Goal: Task Accomplishment & Management: Use online tool/utility

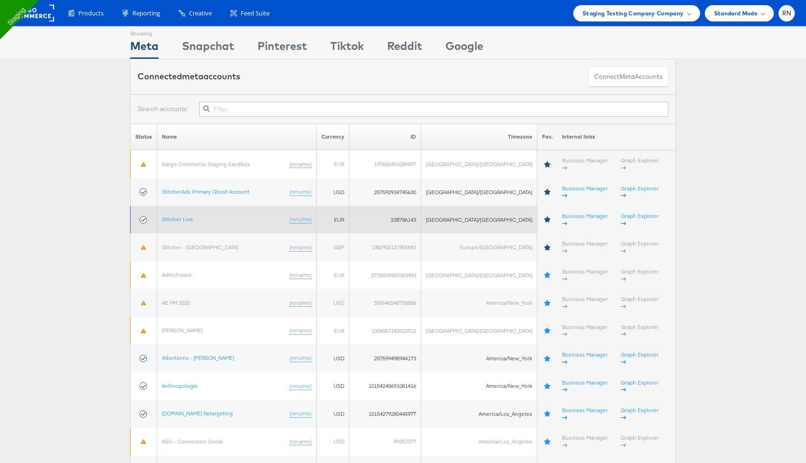
click at [187, 208] on td "Stitcher Live (rename)" at bounding box center [236, 220] width 159 height 28
click at [187, 215] on link "Stitcher Live" at bounding box center [177, 218] width 31 height 7
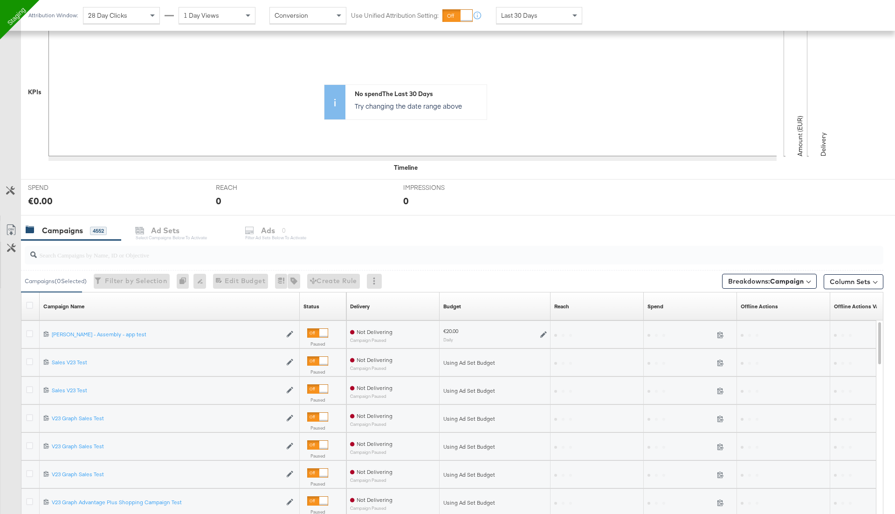
scroll to position [208, 0]
click at [28, 331] on icon at bounding box center [29, 332] width 7 height 7
click at [0, 0] on input "checkbox" at bounding box center [0, 0] width 0 height 0
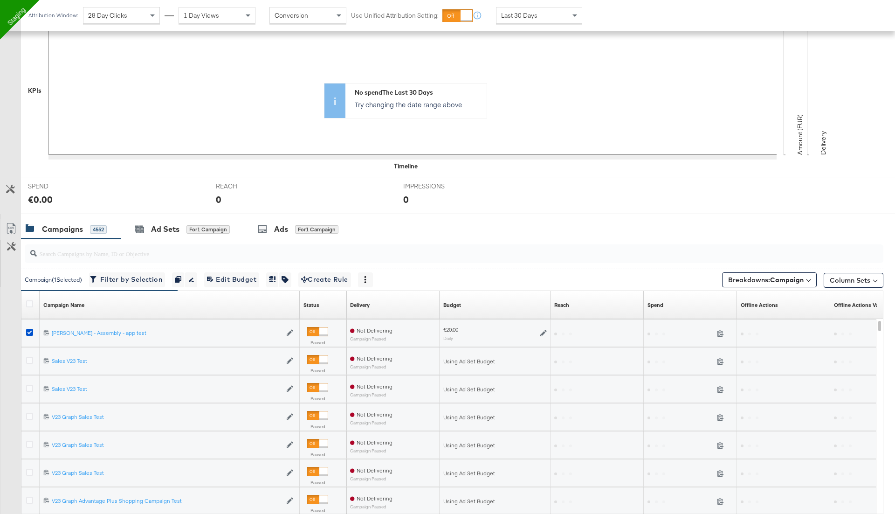
click at [272, 234] on div "Ads for 1 Campaign" at bounding box center [299, 229] width 110 height 20
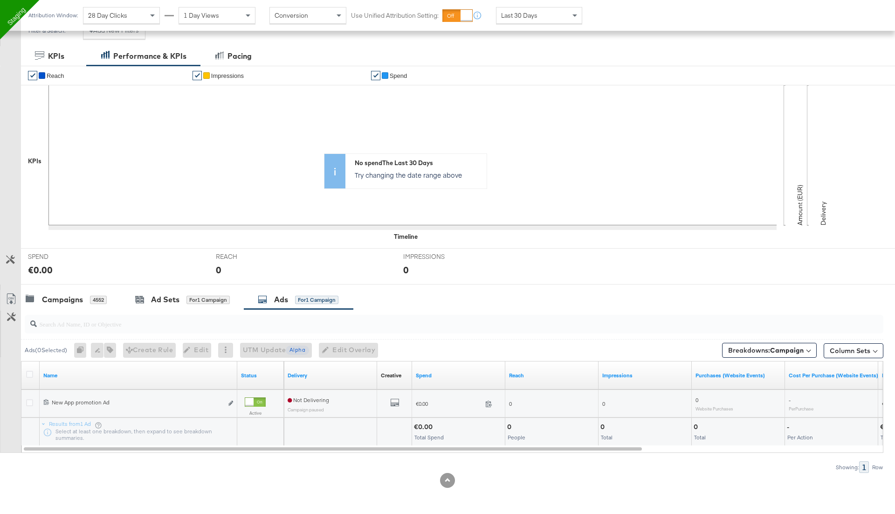
scroll to position [135, 0]
click at [228, 404] on icon "link" at bounding box center [230, 405] width 5 height 5
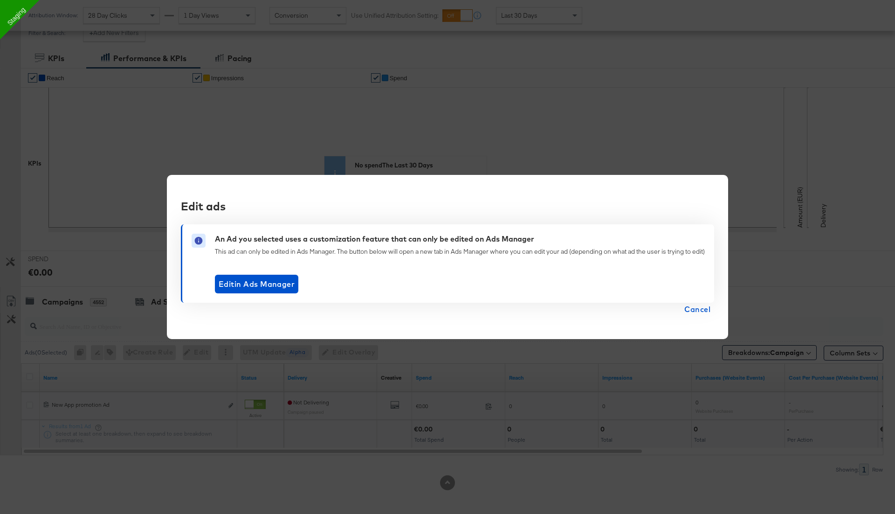
click at [699, 304] on span "Cancel" at bounding box center [698, 309] width 26 height 13
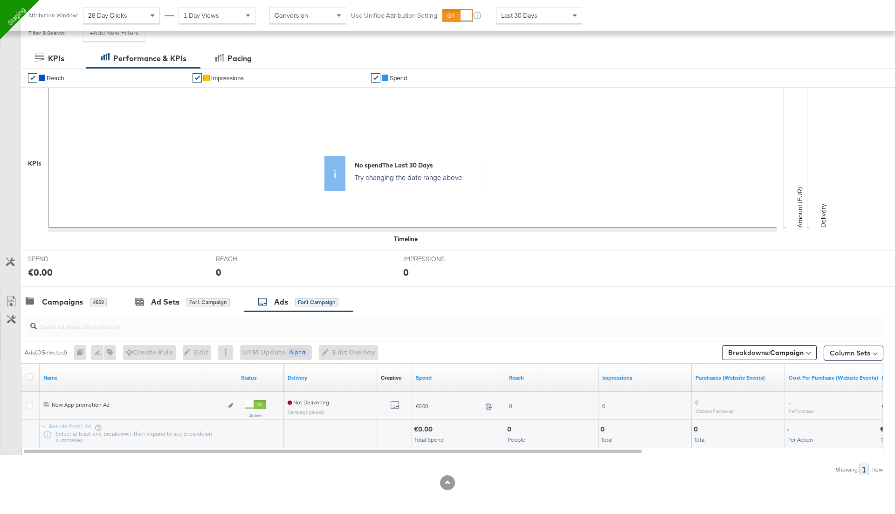
click at [22, 403] on div at bounding box center [30, 406] width 17 height 17
click at [24, 403] on div at bounding box center [30, 406] width 17 height 17
click at [32, 403] on icon at bounding box center [29, 404] width 7 height 7
click at [0, 0] on input "checkbox" at bounding box center [0, 0] width 0 height 0
click at [394, 396] on div "All Previews" at bounding box center [394, 405] width 35 height 19
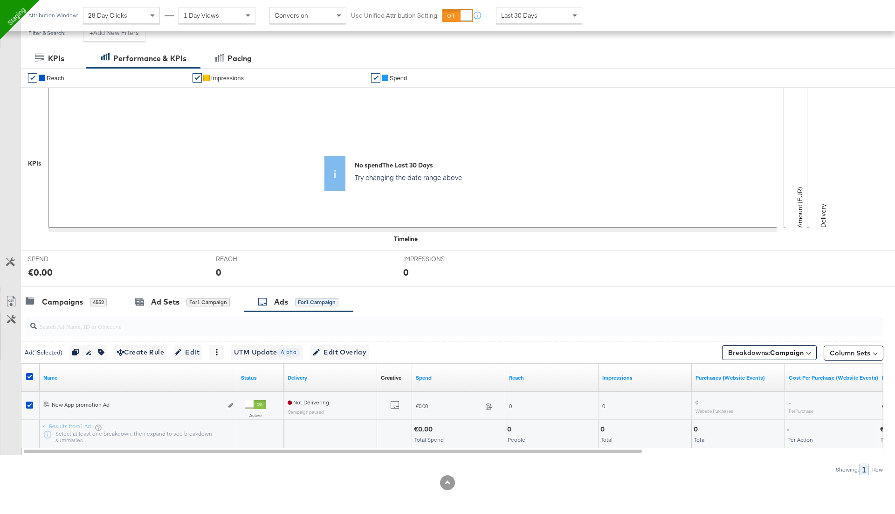
click at [394, 398] on div "All Previews" at bounding box center [394, 405] width 35 height 19
click at [396, 407] on icon "default" at bounding box center [394, 404] width 9 height 9
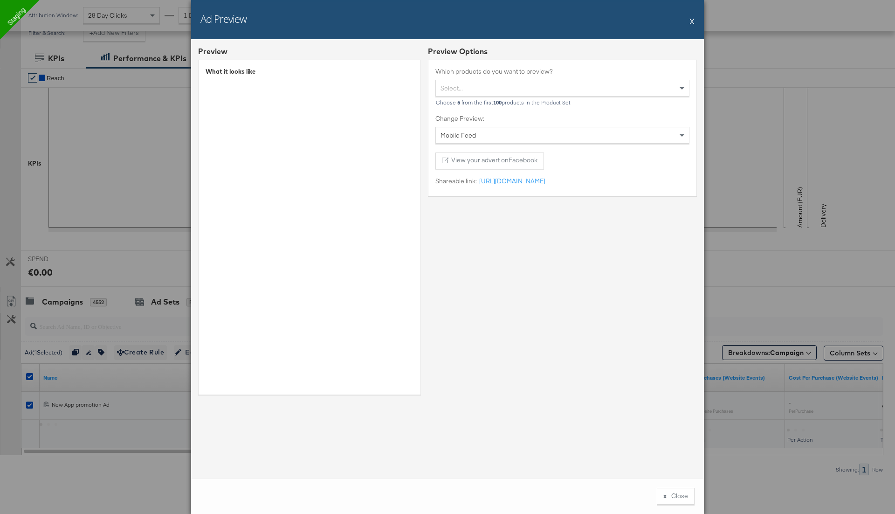
click at [691, 21] on button "X" at bounding box center [692, 21] width 5 height 19
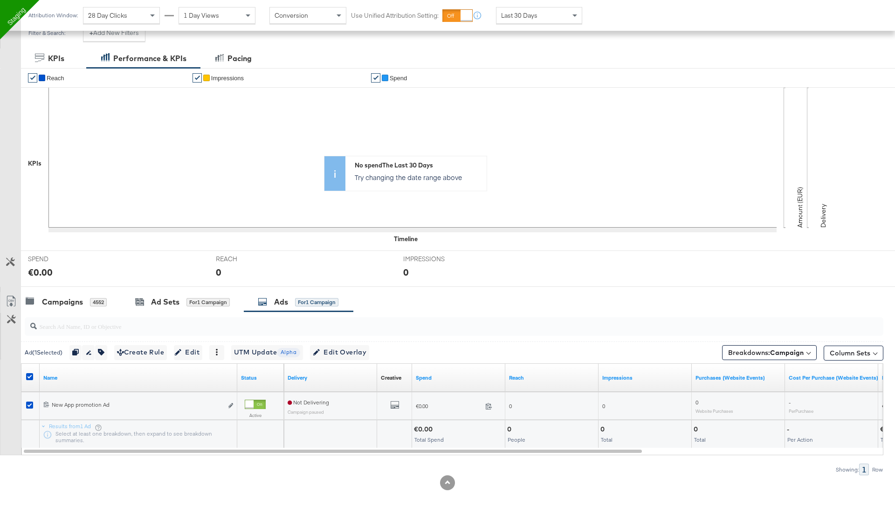
click at [305, 311] on div at bounding box center [452, 326] width 863 height 30
click at [335, 349] on span "Edit Overlay Edit overlays for 1 ad" at bounding box center [340, 352] width 54 height 12
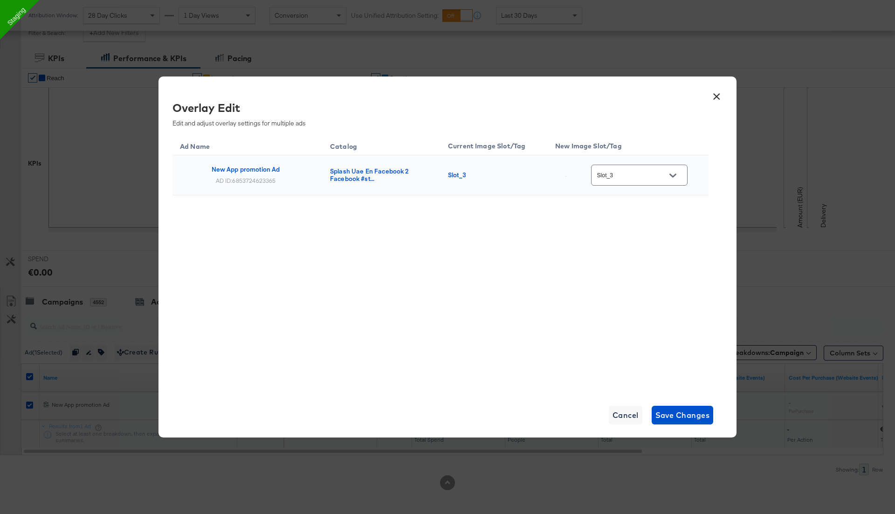
click at [643, 174] on input "Slot_3" at bounding box center [632, 175] width 74 height 11
click at [641, 251] on div "Slot_2" at bounding box center [645, 246] width 54 height 9
type input "Slot_2"
click at [671, 409] on span "Save Changes" at bounding box center [683, 414] width 55 height 13
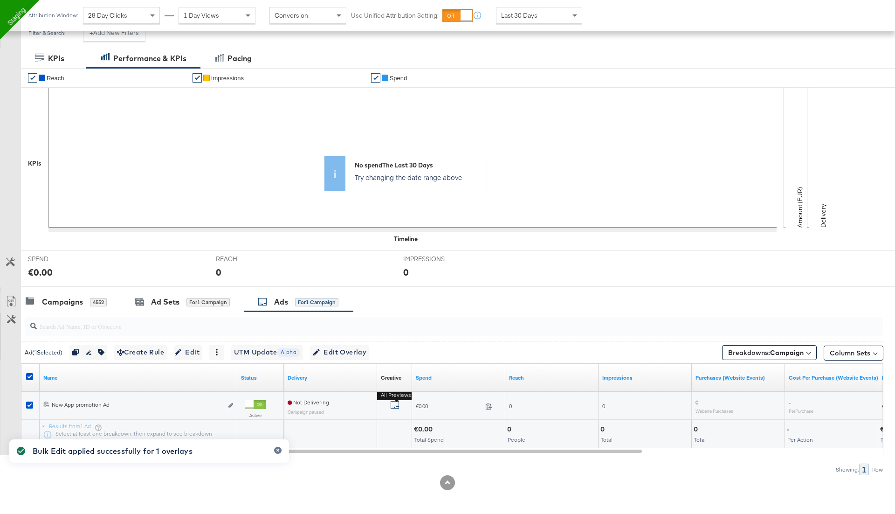
click at [393, 402] on icon "default" at bounding box center [394, 404] width 9 height 9
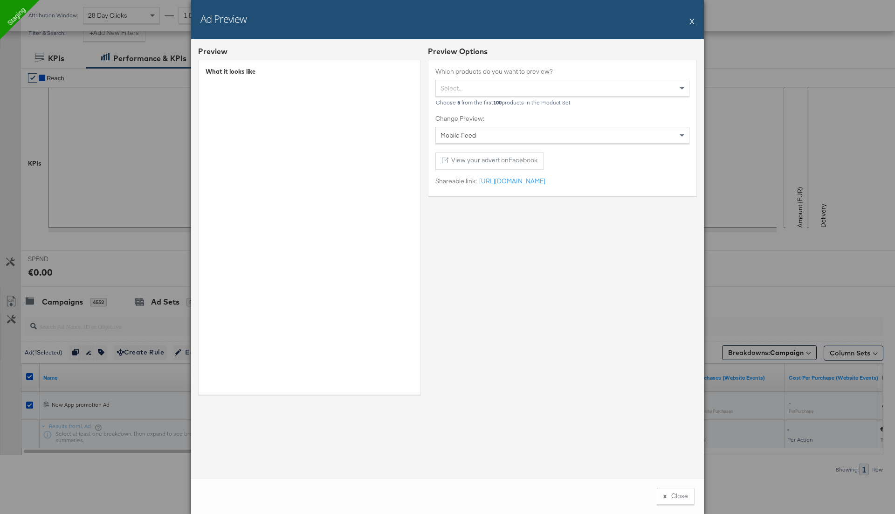
click at [687, 21] on div "Ad Preview X" at bounding box center [447, 19] width 513 height 39
click at [696, 20] on div "Ad Preview X" at bounding box center [447, 19] width 513 height 39
click at [690, 20] on button "X" at bounding box center [692, 21] width 5 height 19
